Goal: Information Seeking & Learning: Get advice/opinions

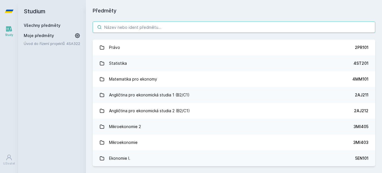
click at [153, 30] on input "search" at bounding box center [234, 26] width 283 height 11
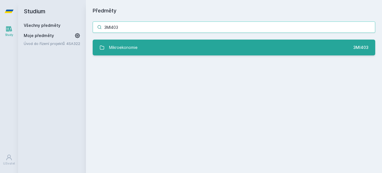
type input "3MI403"
click at [187, 50] on link "Mikroekonomie 3MI403" at bounding box center [234, 48] width 283 height 16
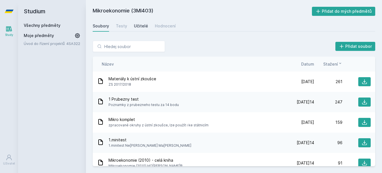
click at [143, 29] on link "Učitelé" at bounding box center [141, 25] width 14 height 11
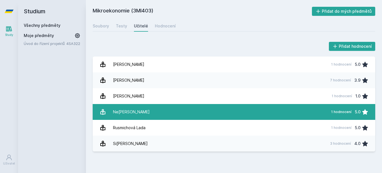
click at [133, 108] on div "Ne[PERSON_NAME]" at bounding box center [131, 111] width 37 height 11
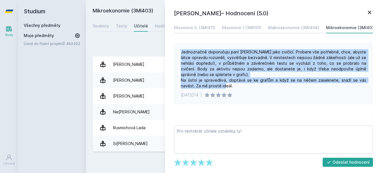
drag, startPoint x: 181, startPoint y: 53, endPoint x: 225, endPoint y: 86, distance: 55.8
click at [225, 86] on div "Jednoznačně doporučuju paní [PERSON_NAME] jako cvičící. Probere vše potřebné, c…" at bounding box center [273, 73] width 199 height 62
copy div "Jednoznačně doporučuju paní [PERSON_NAME] jako cvičící. Probere vše potřebné, c…"
click at [272, 26] on div "Makroekonomie (3MI404)" at bounding box center [293, 28] width 51 height 6
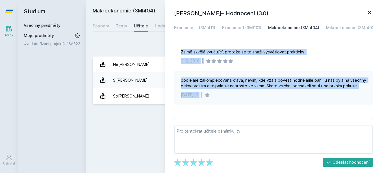
drag, startPoint x: 179, startPoint y: 53, endPoint x: 356, endPoint y: 92, distance: 180.6
click at [356, 92] on div "Za mě skvělá vyučující, protože se to snaží vysvětlovat prakticky. [DATE] | pod…" at bounding box center [273, 80] width 199 height 76
copy div "Za mě skvělá vyučující, protože se to snaží vysvětlovat prakticky. [DATE] | pod…"
click at [244, 26] on div "Ekonomie 1 (3MI101)" at bounding box center [241, 28] width 39 height 6
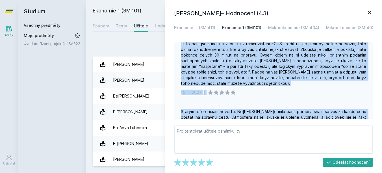
scroll to position [65, 0]
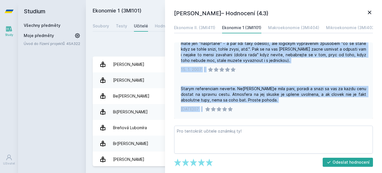
drag, startPoint x: 179, startPoint y: 50, endPoint x: 247, endPoint y: 107, distance: 88.5
click at [247, 107] on div "ahoj...jsem nova na magistru,a mam ekonomii 2..zatim mam z ekonomie poradne vet…" at bounding box center [273, 80] width 199 height 76
click at [185, 26] on div "Ekonomie II. (3MI411)" at bounding box center [194, 28] width 41 height 6
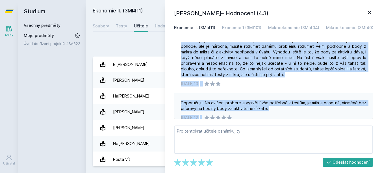
scroll to position [206, 0]
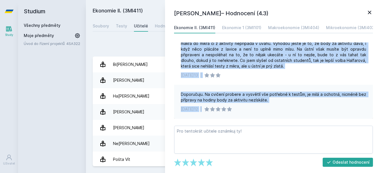
click at [370, 10] on icon at bounding box center [369, 12] width 7 height 7
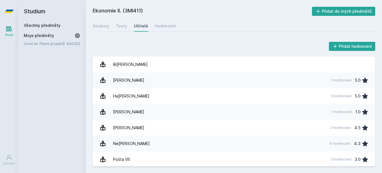
click at [56, 22] on h2 "Studium" at bounding box center [52, 11] width 57 height 23
click at [55, 25] on link "Všechny předměty" at bounding box center [42, 25] width 37 height 5
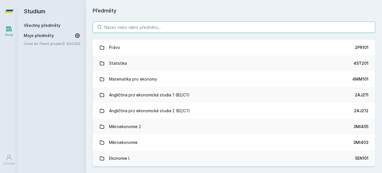
click at [137, 31] on input "search" at bounding box center [234, 26] width 283 height 11
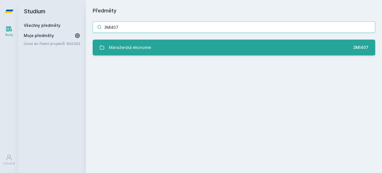
type input "3MI407"
click at [139, 43] on div "Manažerská ekonomie" at bounding box center [130, 47] width 42 height 11
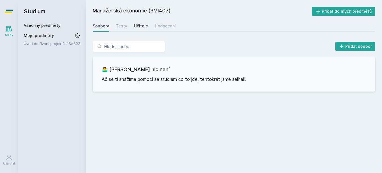
click at [140, 27] on div "Učitelé" at bounding box center [141, 26] width 14 height 6
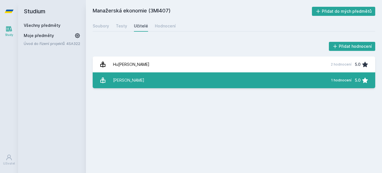
click at [108, 83] on link "Ma[PERSON_NAME] 1 hodnocení 5.0" at bounding box center [234, 80] width 283 height 16
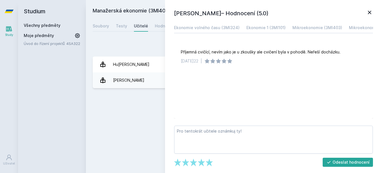
click at [45, 25] on link "Všechny předměty" at bounding box center [42, 25] width 37 height 5
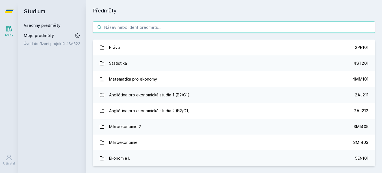
click at [127, 23] on input "search" at bounding box center [234, 26] width 283 height 11
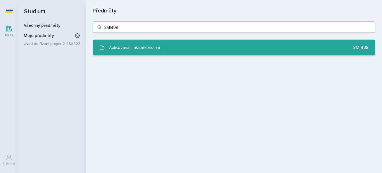
type input "3MI408"
click at [136, 47] on div "Aplikovaná makroekonomie" at bounding box center [134, 47] width 51 height 11
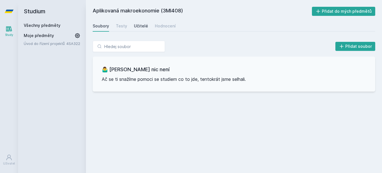
click at [140, 24] on div "Učitelé" at bounding box center [141, 26] width 14 height 6
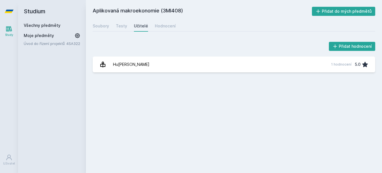
click at [52, 24] on link "Všechny předměty" at bounding box center [42, 25] width 37 height 5
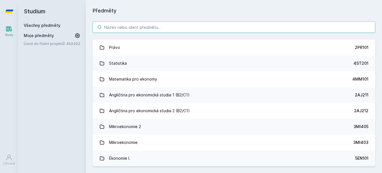
click at [126, 29] on input "search" at bounding box center [234, 26] width 283 height 11
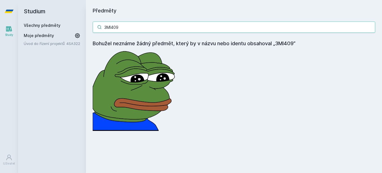
click at [132, 28] on input "3MI409" at bounding box center [234, 26] width 283 height 11
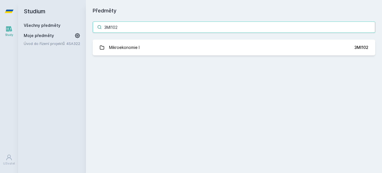
type input "3MI102"
click at [127, 57] on div "3MI102 Mikroekonomie I 3MI102 Jejda, něco se pokazilo." at bounding box center [234, 38] width 296 height 47
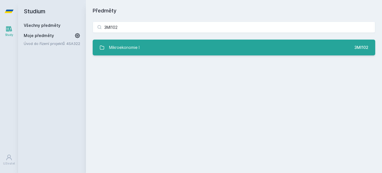
click at [129, 50] on div "Mikroekonomie I" at bounding box center [124, 47] width 31 height 11
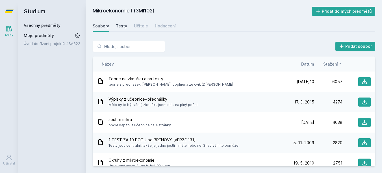
click at [119, 22] on link "Testy" at bounding box center [121, 25] width 11 height 11
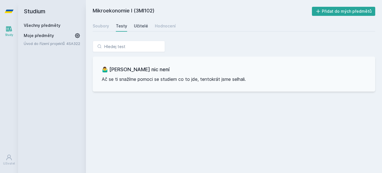
click at [137, 23] on div "Učitelé" at bounding box center [141, 26] width 14 height 6
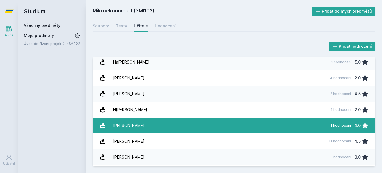
scroll to position [198, 0]
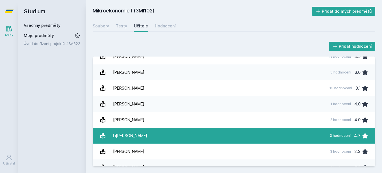
click at [154, 133] on link "Li[PERSON_NAME] 3 hodnocení 4.7" at bounding box center [234, 136] width 283 height 16
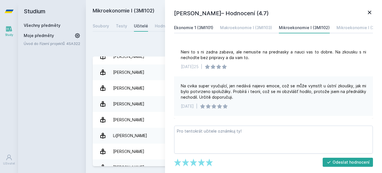
click at [210, 28] on div "Ekonomie 1 (3MI101)" at bounding box center [193, 28] width 39 height 6
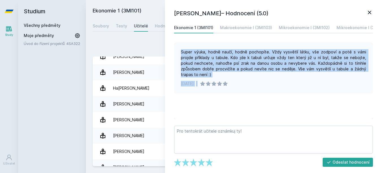
drag, startPoint x: 181, startPoint y: 52, endPoint x: 369, endPoint y: 77, distance: 190.1
click at [369, 77] on div "Super výuka, hodně naučí, hodně pochopíte. Vždy vysvětlí látku, vše zodpoví a p…" at bounding box center [273, 67] width 199 height 51
copy div "Super výuka, hodně naučí, hodně pochopíte. Vždy vysvětlí látku, vše zodpoví a p…"
click at [235, 25] on link "Makroekonomie I (3MI103)" at bounding box center [246, 27] width 52 height 11
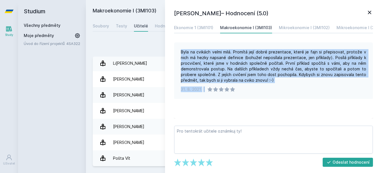
drag, startPoint x: 178, startPoint y: 51, endPoint x: 269, endPoint y: 94, distance: 100.1
click at [269, 94] on div "Byla na cvikách velmi milá. Promítá její dobré prezentace, které je fajn si pře…" at bounding box center [273, 70] width 199 height 57
copy div "Byla na cvikách velmi milá. Promítá její dobré prezentace, které je fajn si pře…"
click at [287, 27] on div "Mikroekonomie I (3MI102)" at bounding box center [304, 28] width 51 height 6
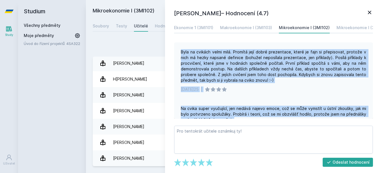
click at [192, 58] on div "Byla na cvikách velmi milá. Promítá její dobré prezentace, které je fajn si pře…" at bounding box center [273, 66] width 185 height 34
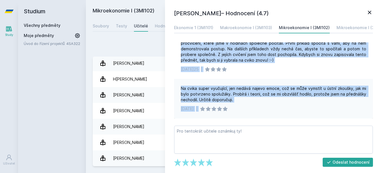
scroll to position [59, 0]
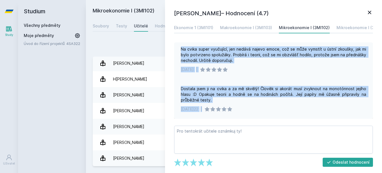
drag, startPoint x: 182, startPoint y: 51, endPoint x: 278, endPoint y: 110, distance: 112.8
click at [278, 110] on div "Byla na cvikách velmi milá. Promítá její dobré prezentace, které je fajn si pře…" at bounding box center [273, 80] width 199 height 76
copy div "Lore ip dolorsi ametc adip. Elitsed doei tempo incididunt, utlab et dolo ma ali…"
click at [344, 30] on div "Mikroekonomie I (3MI106)" at bounding box center [362, 28] width 51 height 6
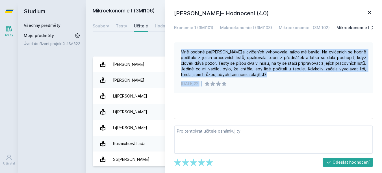
drag, startPoint x: 181, startPoint y: 50, endPoint x: 239, endPoint y: 85, distance: 68.0
click at [239, 85] on div "Mně osobně pa[PERSON_NAME]a cvičeních vyhovovala, mikro mě bavilo. Na cvičeních…" at bounding box center [273, 67] width 199 height 51
copy div "Mně osobně pa[PERSON_NAME]a cvičeních vyhovovala, mikro mě bavilo. Na cvičeních…"
